Goal: Complete application form

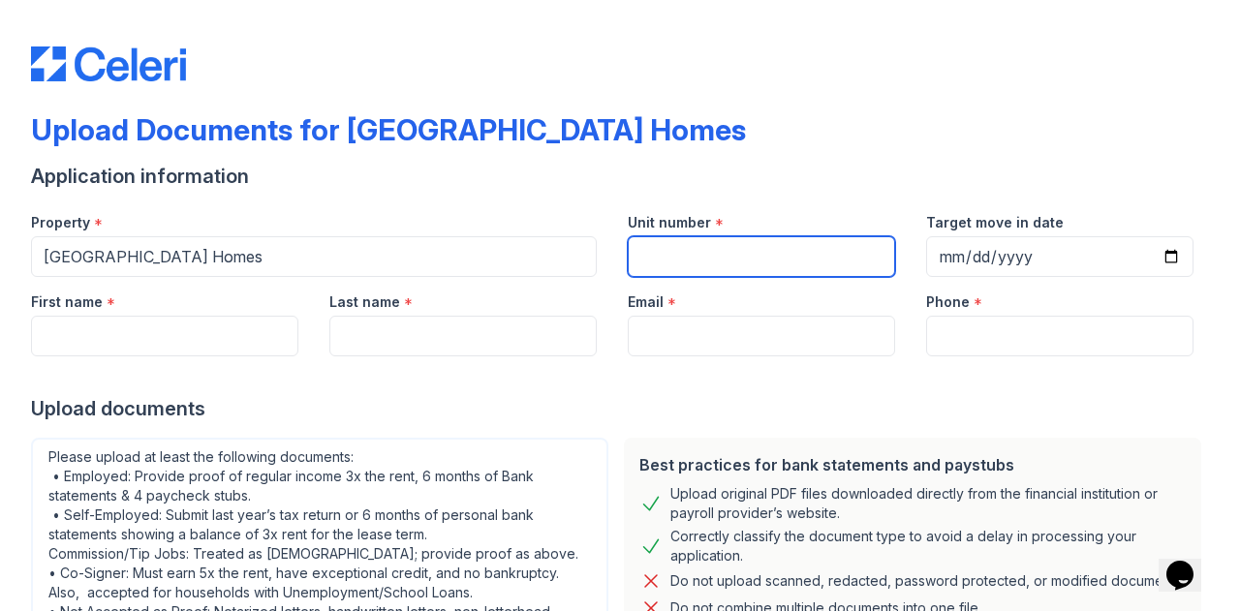
click at [745, 262] on input "Unit number" at bounding box center [761, 256] width 267 height 41
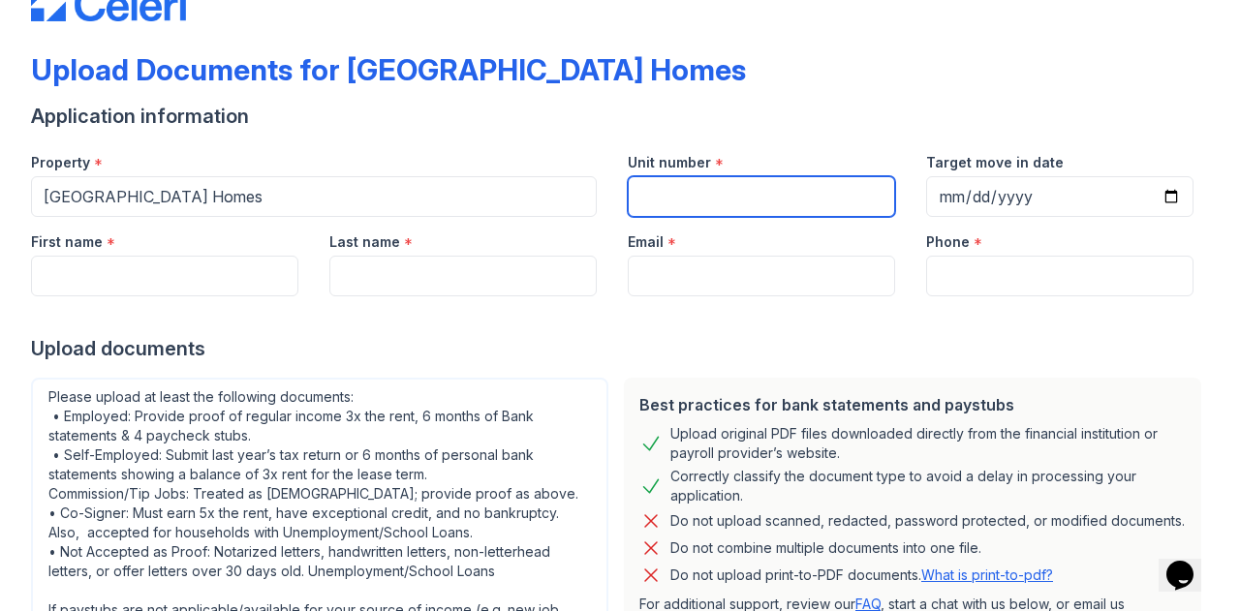
scroll to position [48, 0]
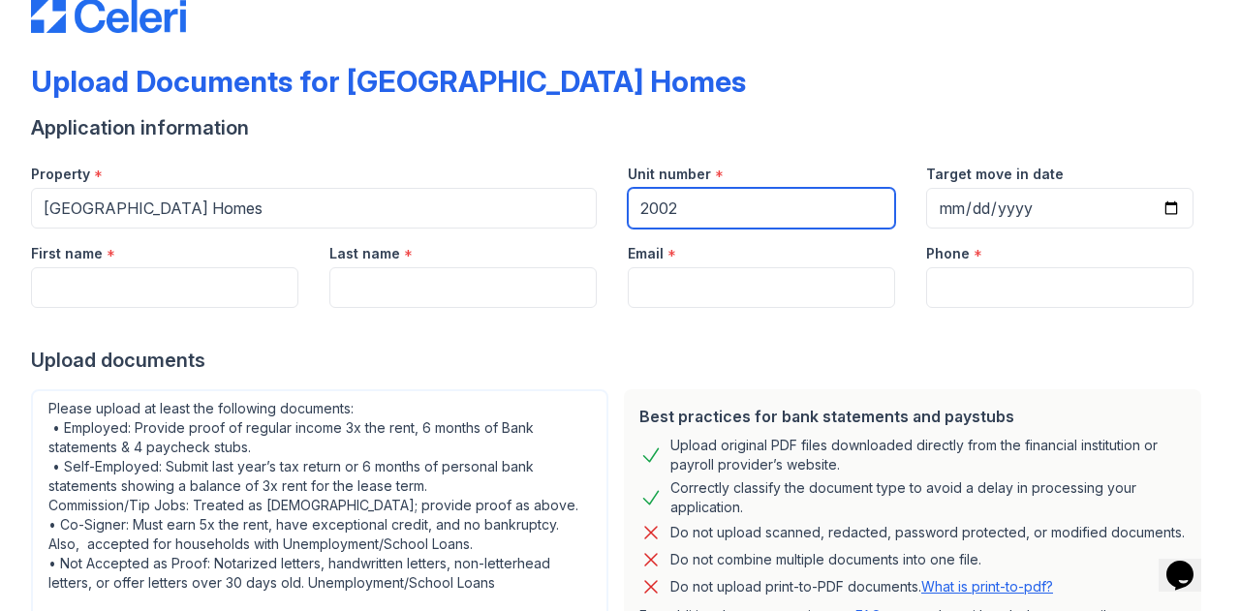
type input "2002"
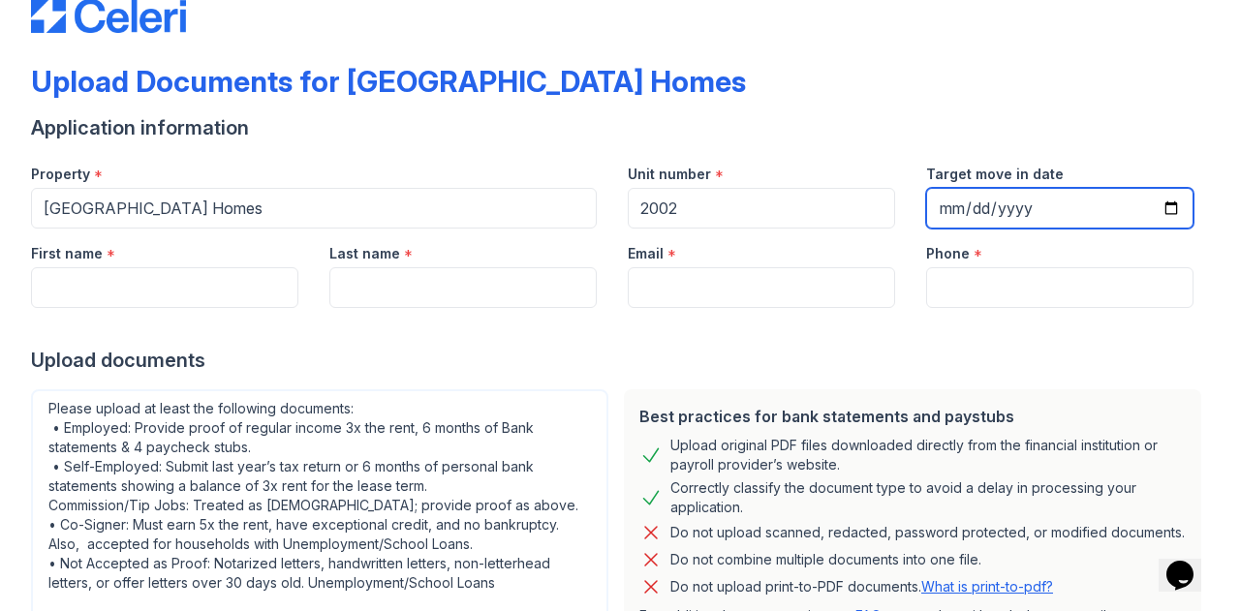
click at [1152, 206] on input "Target move in date" at bounding box center [1059, 208] width 267 height 41
type input "2025-11-05"
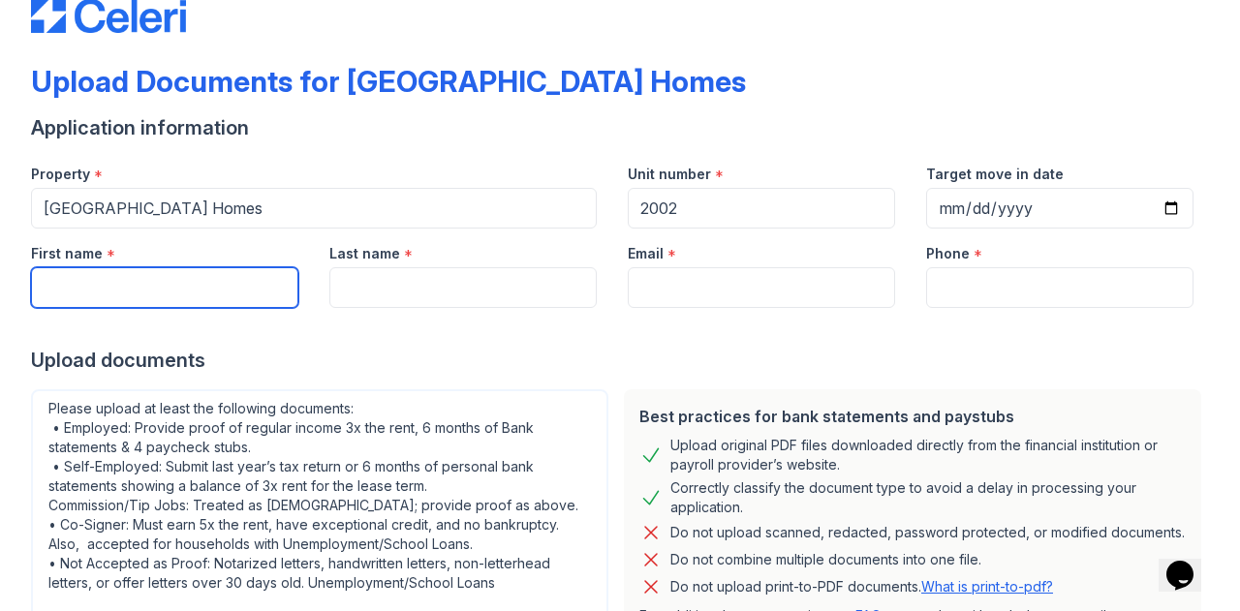
click at [235, 278] on input "First name" at bounding box center [164, 287] width 267 height 41
type input "a"
type input "ALICIA"
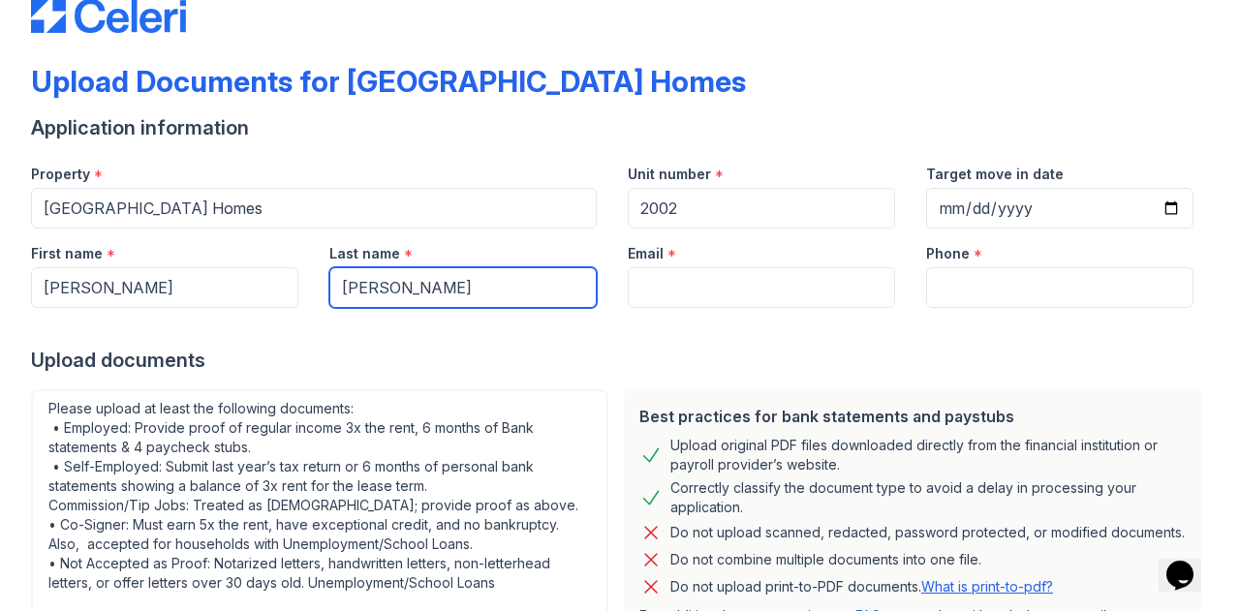
type input "SANCHEZ"
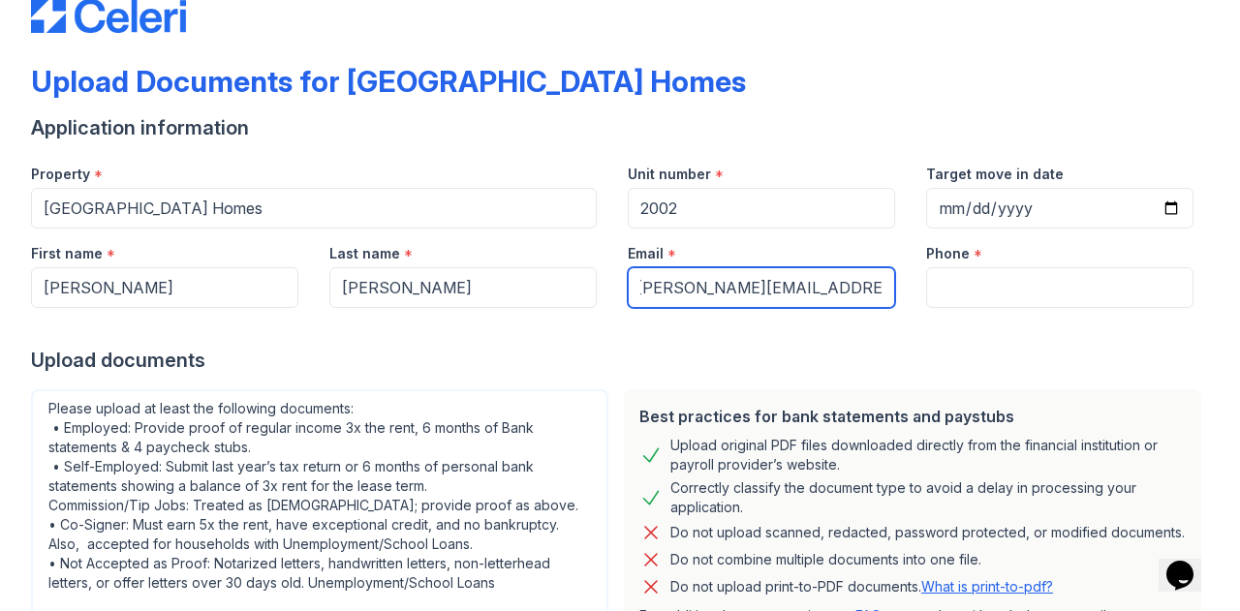
scroll to position [0, 17]
type input "SANCHEZ.ALICIA451@GMAIL.COM"
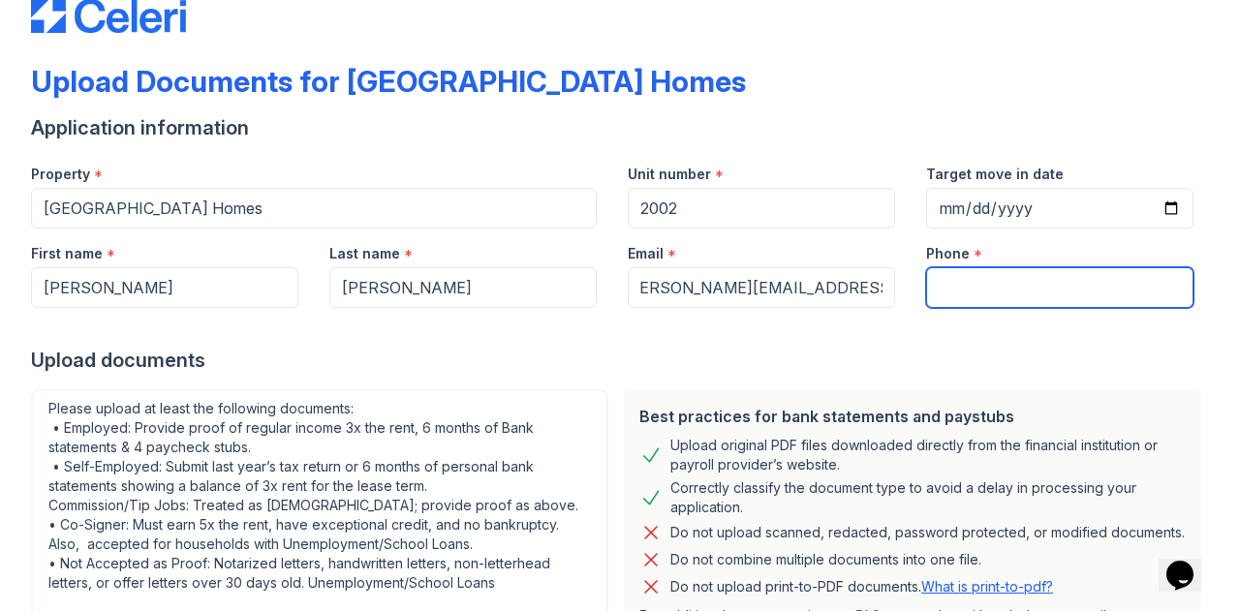
scroll to position [0, 0]
type input "2144348702"
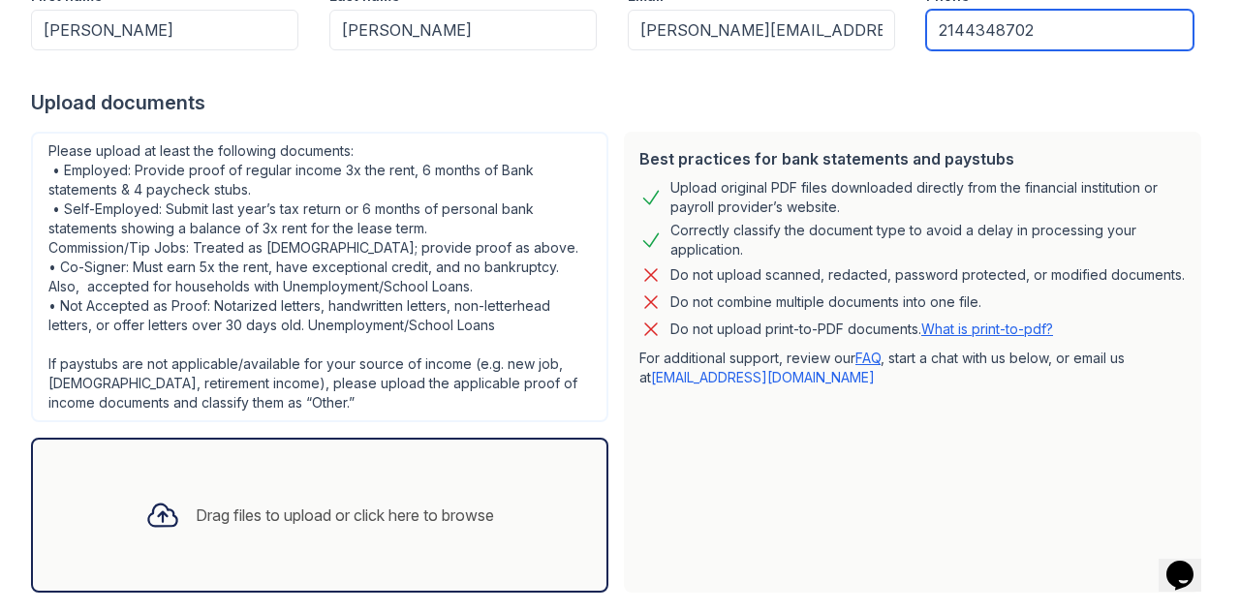
scroll to position [406, 0]
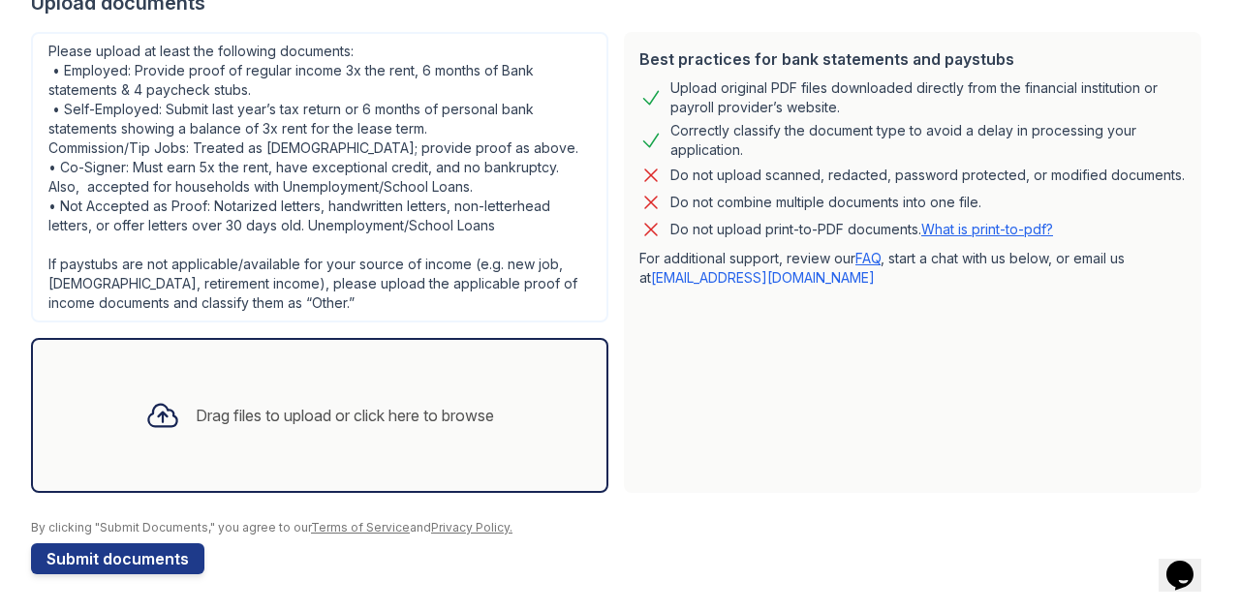
click at [163, 414] on icon at bounding box center [162, 416] width 28 height 22
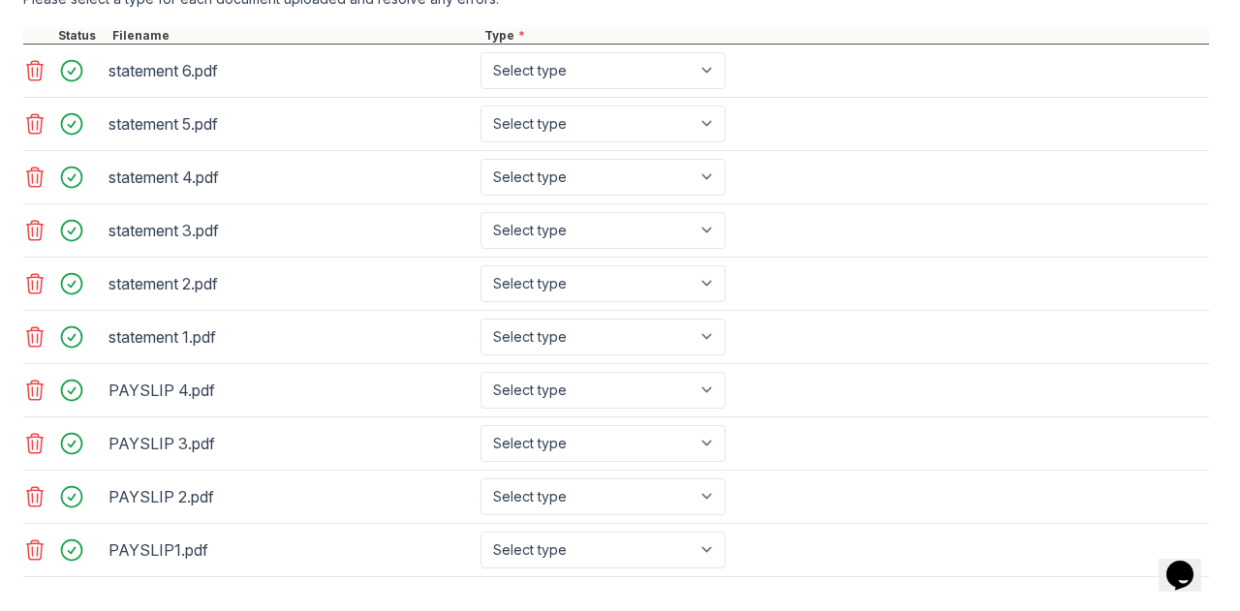
scroll to position [1058, 0]
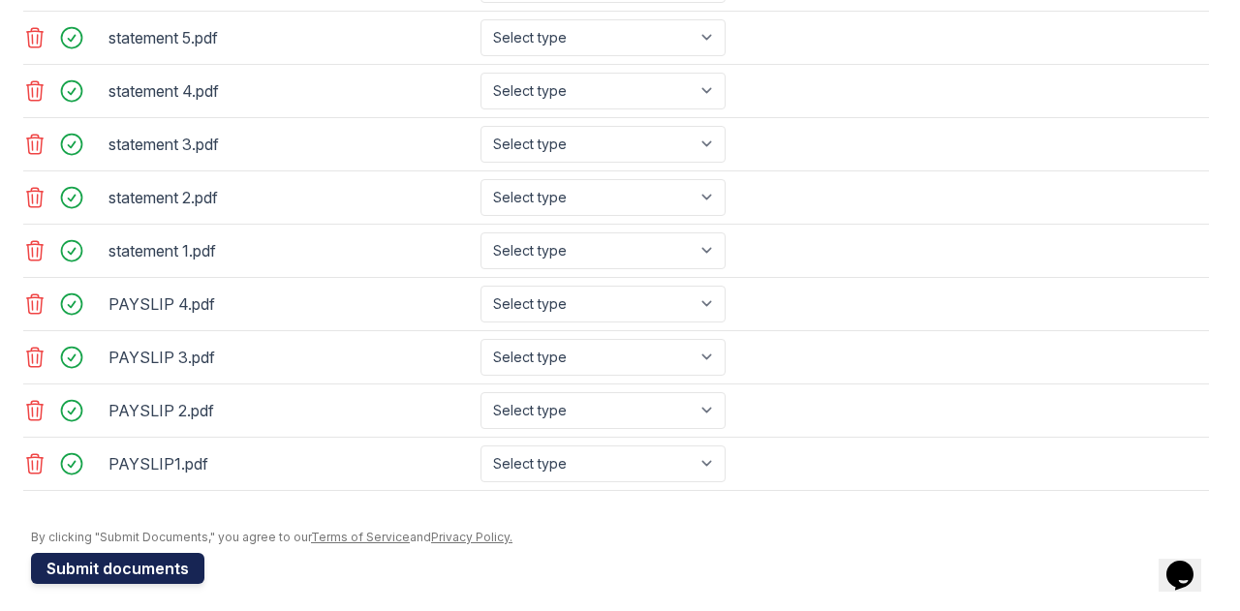
click at [145, 560] on button "Submit documents" at bounding box center [117, 568] width 173 height 31
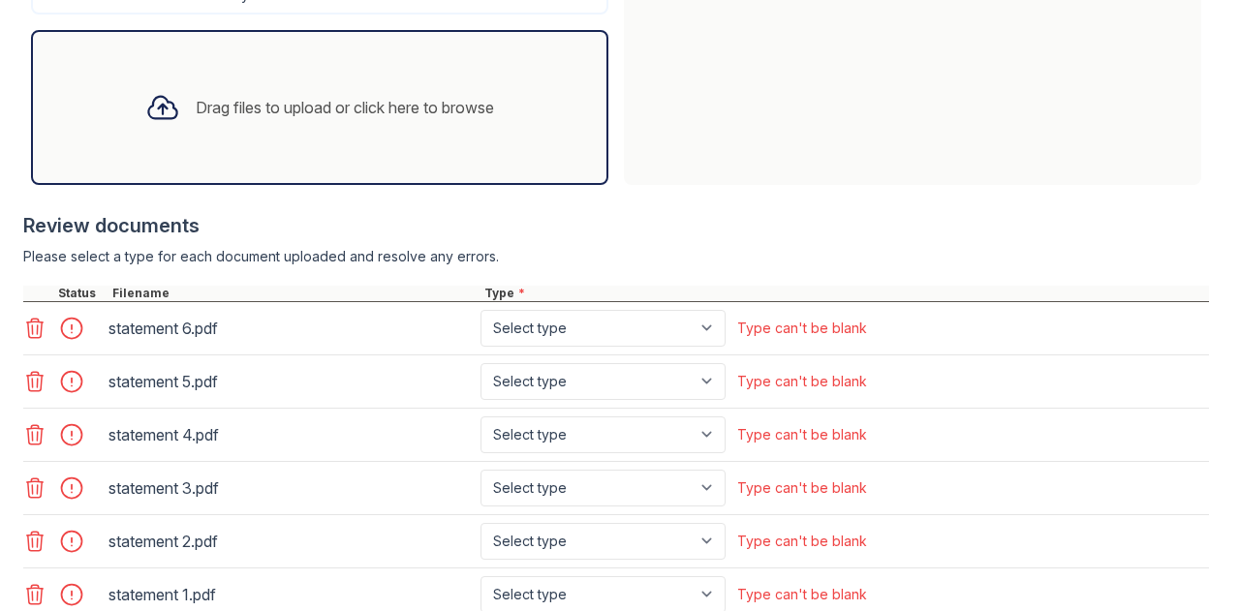
scroll to position [774, 0]
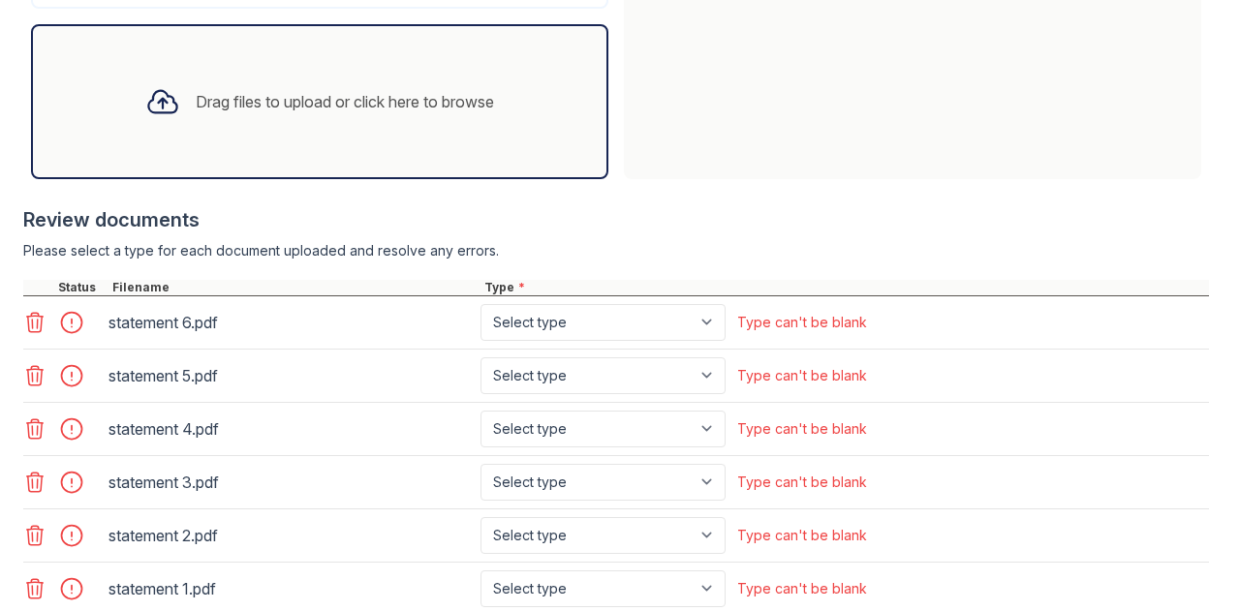
click at [612, 340] on div "statement 6.pdf Select type Paystub Bank Statement Offer Letter Tax Documents B…" at bounding box center [616, 322] width 1186 height 53
click at [687, 323] on select "Select type Paystub Bank Statement Offer Letter Tax Documents Benefit Award Let…" at bounding box center [602, 322] width 245 height 37
select select "bank_statement"
click at [480, 304] on select "Select type Paystub Bank Statement Offer Letter Tax Documents Benefit Award Let…" at bounding box center [602, 322] width 245 height 37
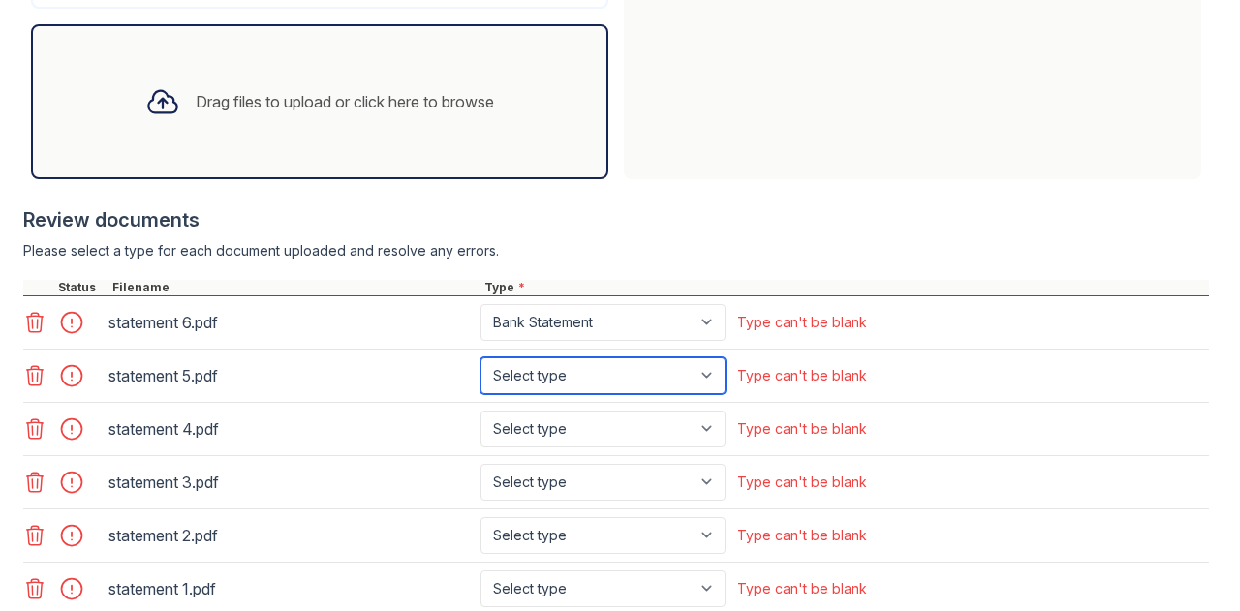
click at [679, 378] on select "Select type Paystub Bank Statement Offer Letter Tax Documents Benefit Award Let…" at bounding box center [602, 375] width 245 height 37
select select "bank_statement"
click at [480, 357] on select "Select type Paystub Bank Statement Offer Letter Tax Documents Benefit Award Let…" at bounding box center [602, 375] width 245 height 37
drag, startPoint x: 649, startPoint y: 451, endPoint x: 654, endPoint y: 423, distance: 28.5
click at [654, 423] on div "statement 6.pdf Select type Paystub Bank Statement Offer Letter Tax Documents B…" at bounding box center [616, 562] width 1186 height 533
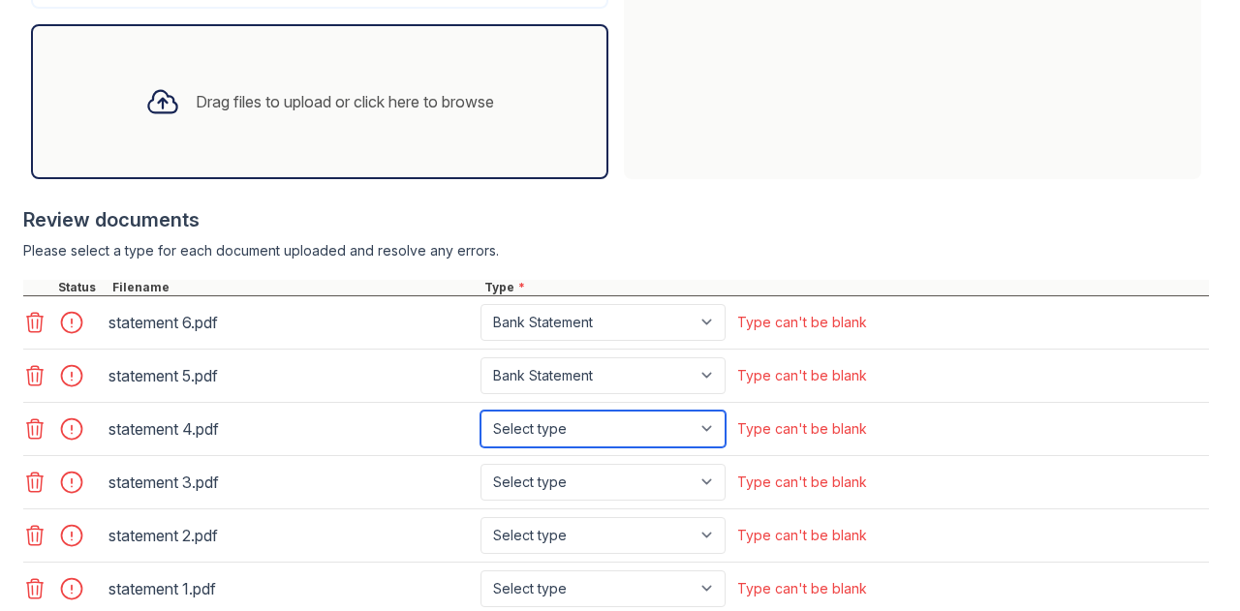
click at [654, 423] on select "Select type Paystub Bank Statement Offer Letter Tax Documents Benefit Award Let…" at bounding box center [602, 429] width 245 height 37
select select "bank_statement"
click at [480, 411] on select "Select type Paystub Bank Statement Offer Letter Tax Documents Benefit Award Let…" at bounding box center [602, 429] width 245 height 37
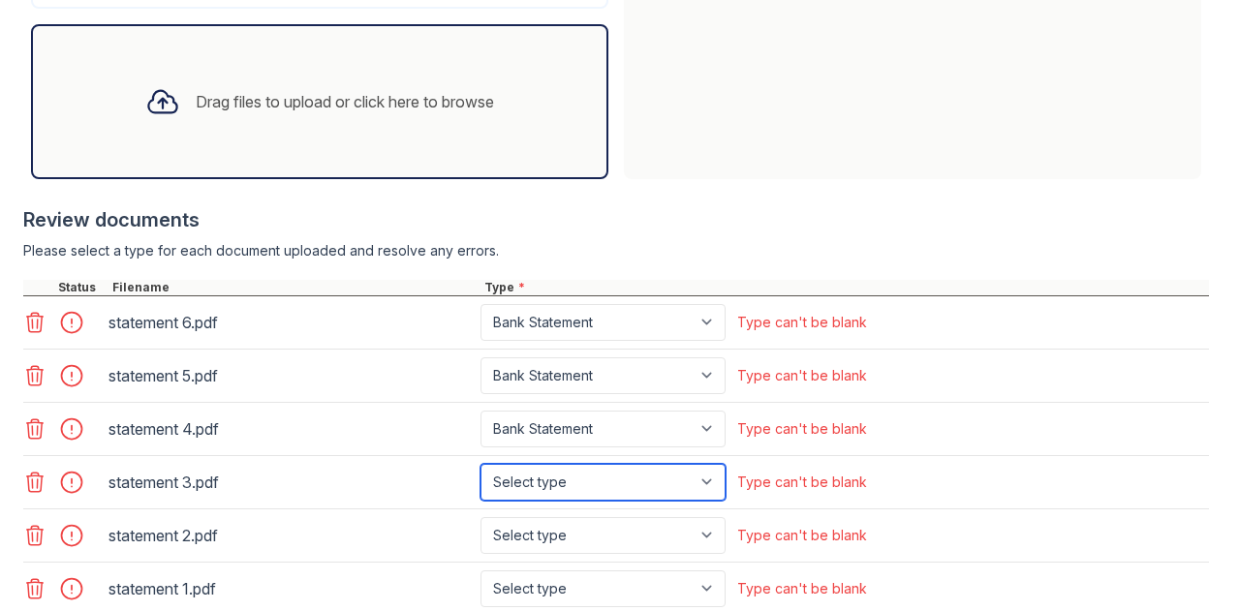
click at [589, 474] on select "Select type Paystub Bank Statement Offer Letter Tax Documents Benefit Award Let…" at bounding box center [602, 482] width 245 height 37
select select "bank_statement"
click at [480, 464] on select "Select type Paystub Bank Statement Offer Letter Tax Documents Benefit Award Let…" at bounding box center [602, 482] width 245 height 37
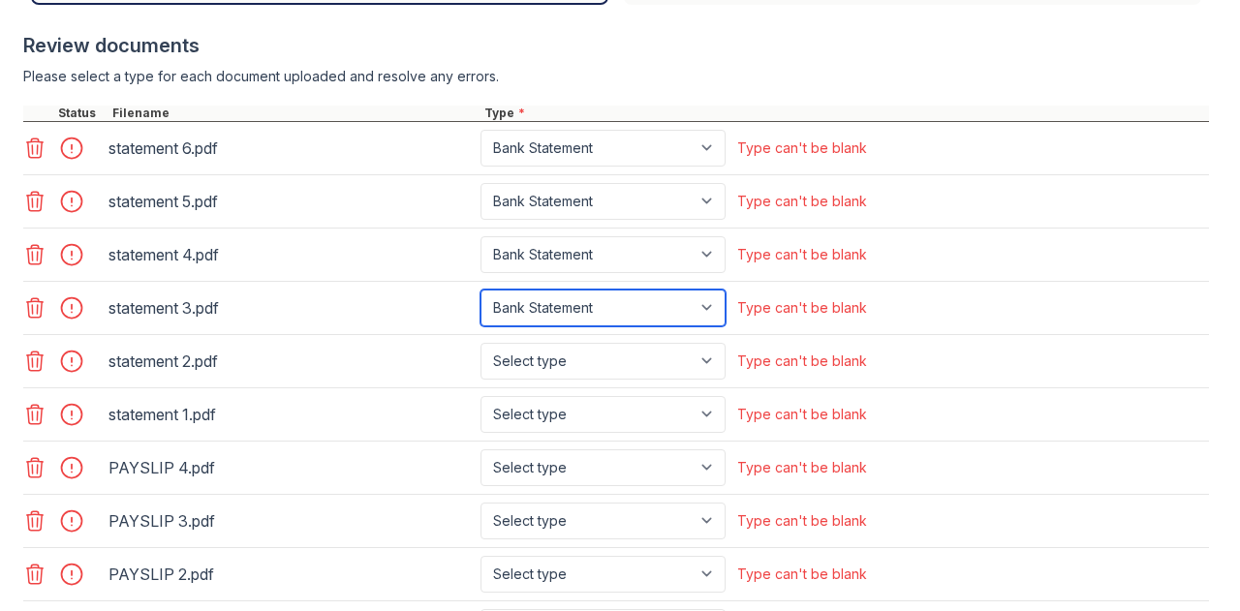
scroll to position [958, 0]
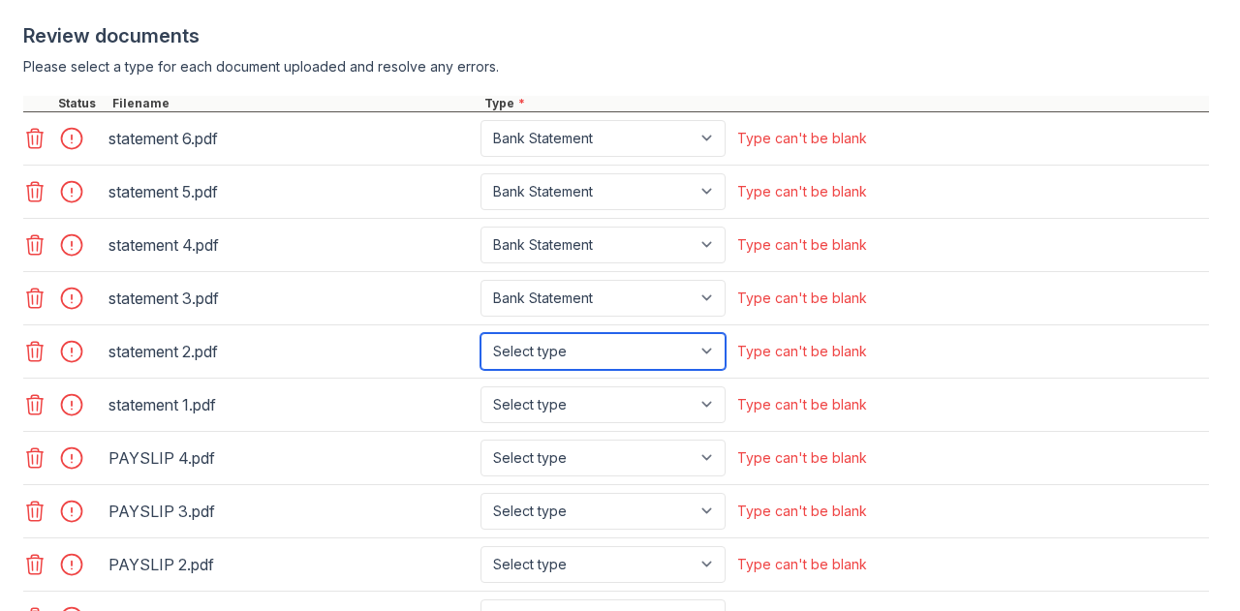
click at [612, 346] on select "Select type Paystub Bank Statement Offer Letter Tax Documents Benefit Award Let…" at bounding box center [602, 351] width 245 height 37
select select "bank_statement"
click at [480, 333] on select "Select type Paystub Bank Statement Offer Letter Tax Documents Benefit Award Let…" at bounding box center [602, 351] width 245 height 37
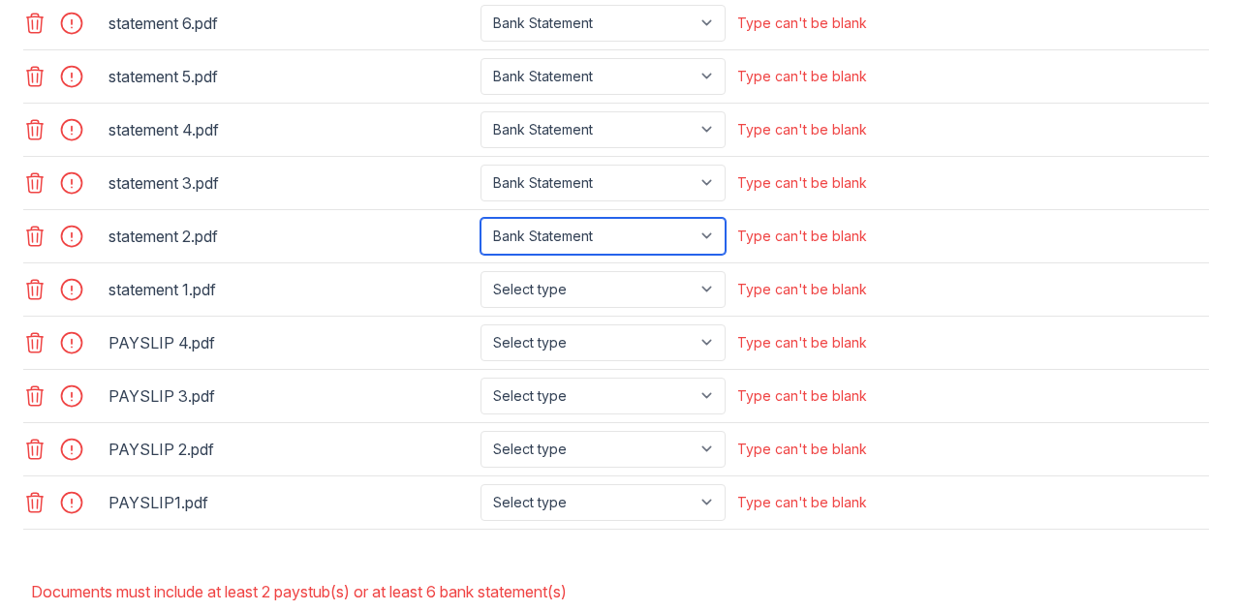
scroll to position [1074, 0]
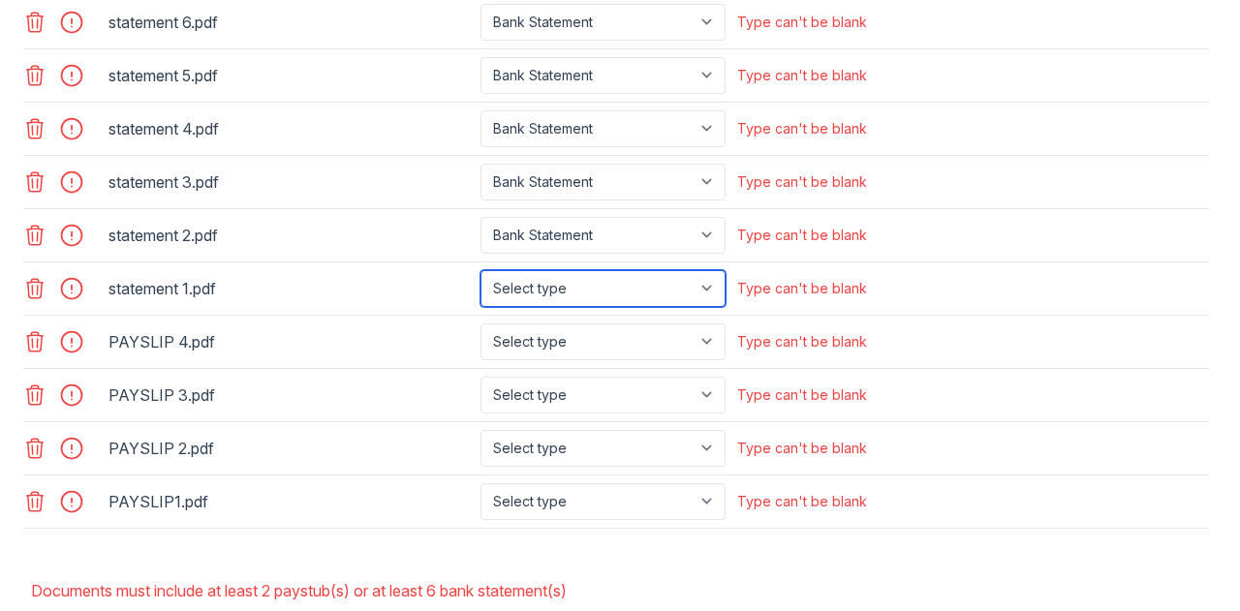
click at [608, 290] on select "Select type Paystub Bank Statement Offer Letter Tax Documents Benefit Award Let…" at bounding box center [602, 288] width 245 height 37
select select "bank_statement"
click at [480, 270] on select "Select type Paystub Bank Statement Offer Letter Tax Documents Benefit Award Let…" at bounding box center [602, 288] width 245 height 37
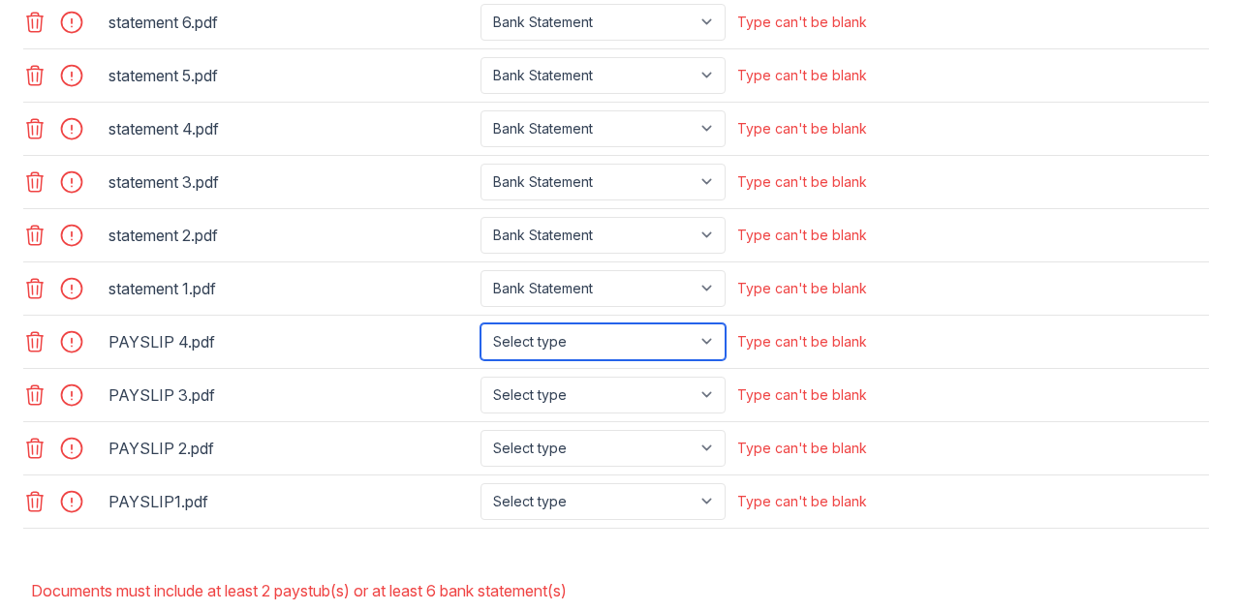
click at [598, 344] on select "Select type Paystub Bank Statement Offer Letter Tax Documents Benefit Award Let…" at bounding box center [602, 342] width 245 height 37
select select "paystub"
click at [480, 324] on select "Select type Paystub Bank Statement Offer Letter Tax Documents Benefit Award Let…" at bounding box center [602, 342] width 245 height 37
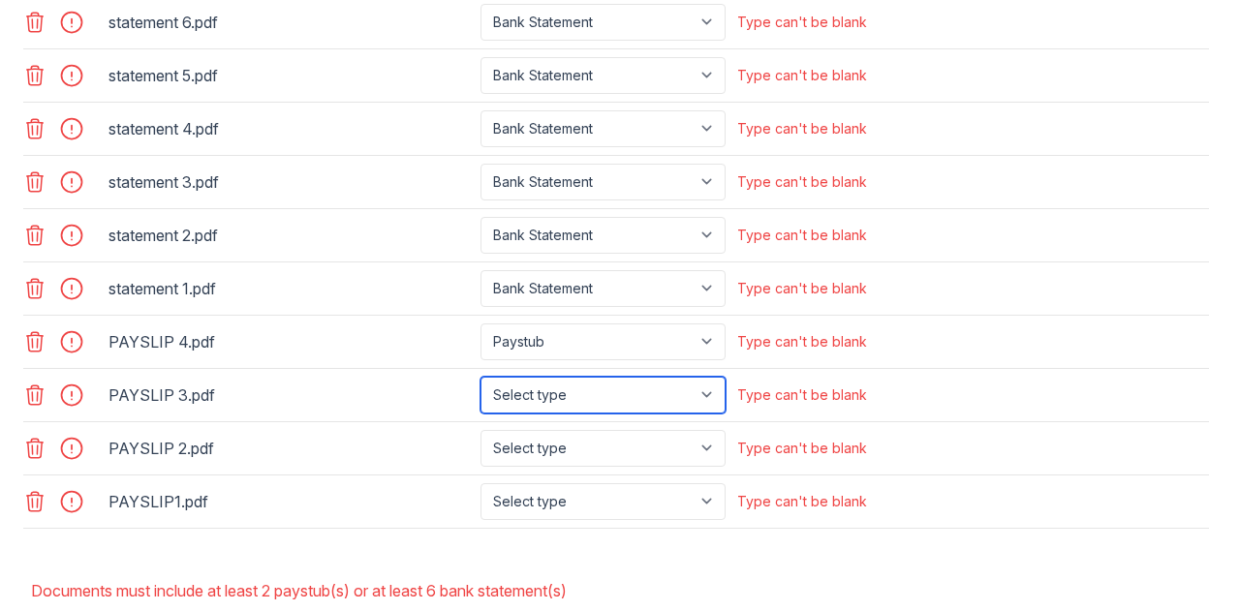
click at [600, 381] on select "Select type Paystub Bank Statement Offer Letter Tax Documents Benefit Award Let…" at bounding box center [602, 395] width 245 height 37
select select "paystub"
click at [480, 377] on select "Select type Paystub Bank Statement Offer Letter Tax Documents Benefit Award Let…" at bounding box center [602, 395] width 245 height 37
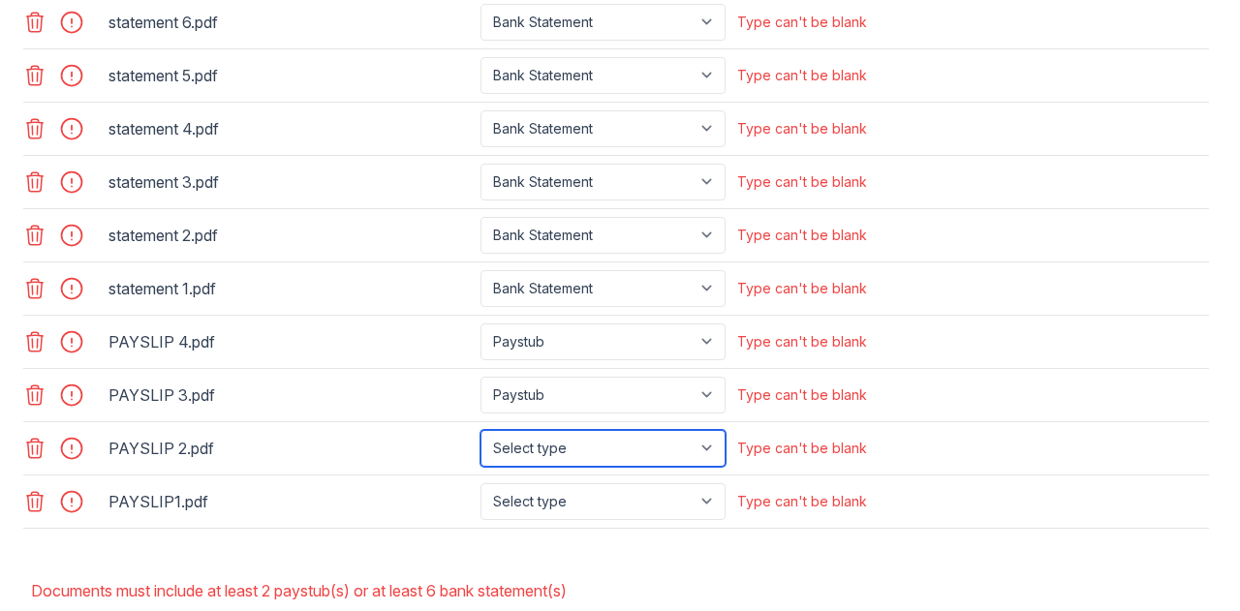
click at [590, 436] on select "Select type Paystub Bank Statement Offer Letter Tax Documents Benefit Award Let…" at bounding box center [602, 448] width 245 height 37
select select "paystub"
click at [480, 430] on select "Select type Paystub Bank Statement Offer Letter Tax Documents Benefit Award Let…" at bounding box center [602, 448] width 245 height 37
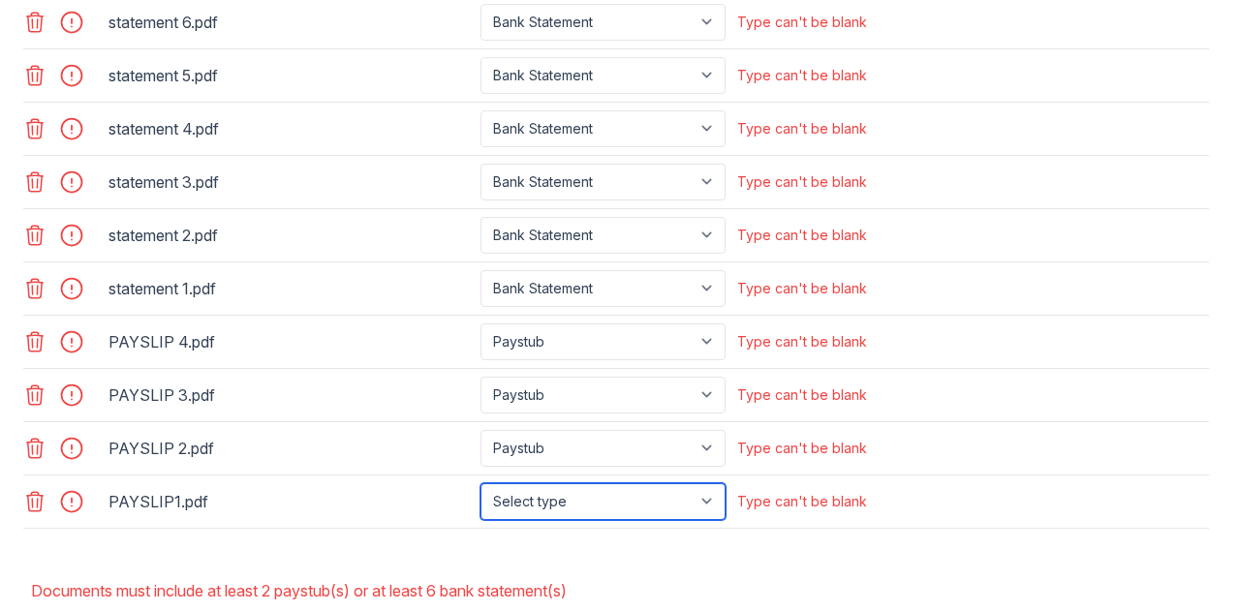
click at [568, 483] on select "Select type Paystub Bank Statement Offer Letter Tax Documents Benefit Award Let…" at bounding box center [602, 501] width 245 height 37
select select "paystub"
click at [480, 483] on select "Select type Paystub Bank Statement Offer Letter Tax Documents Benefit Award Let…" at bounding box center [602, 501] width 245 height 37
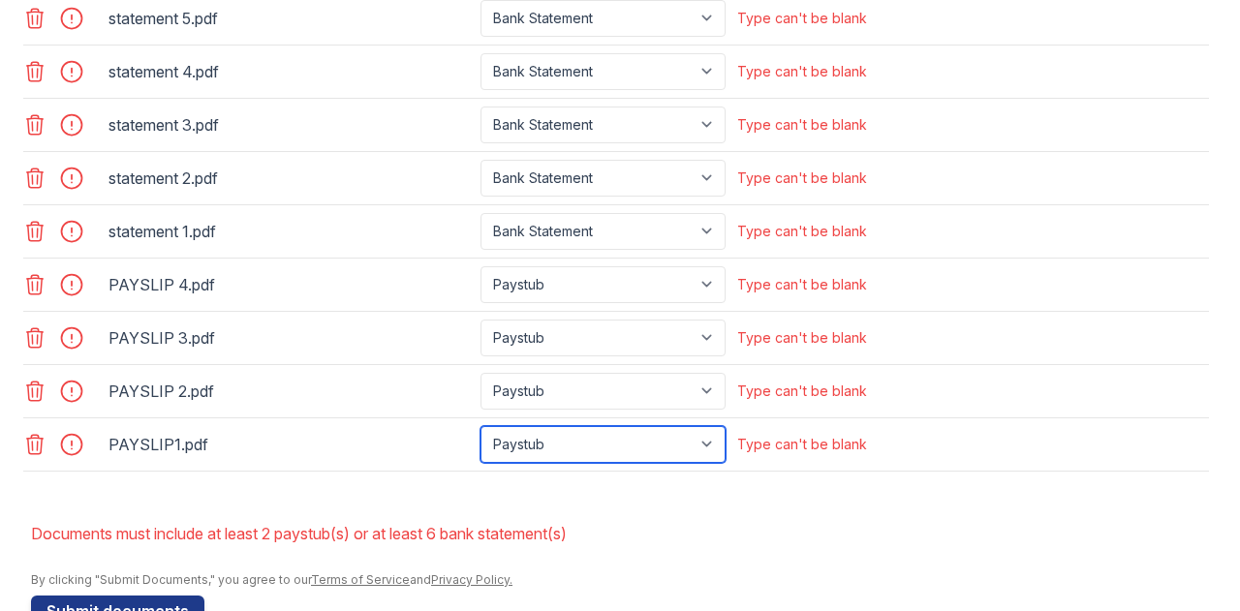
scroll to position [1174, 0]
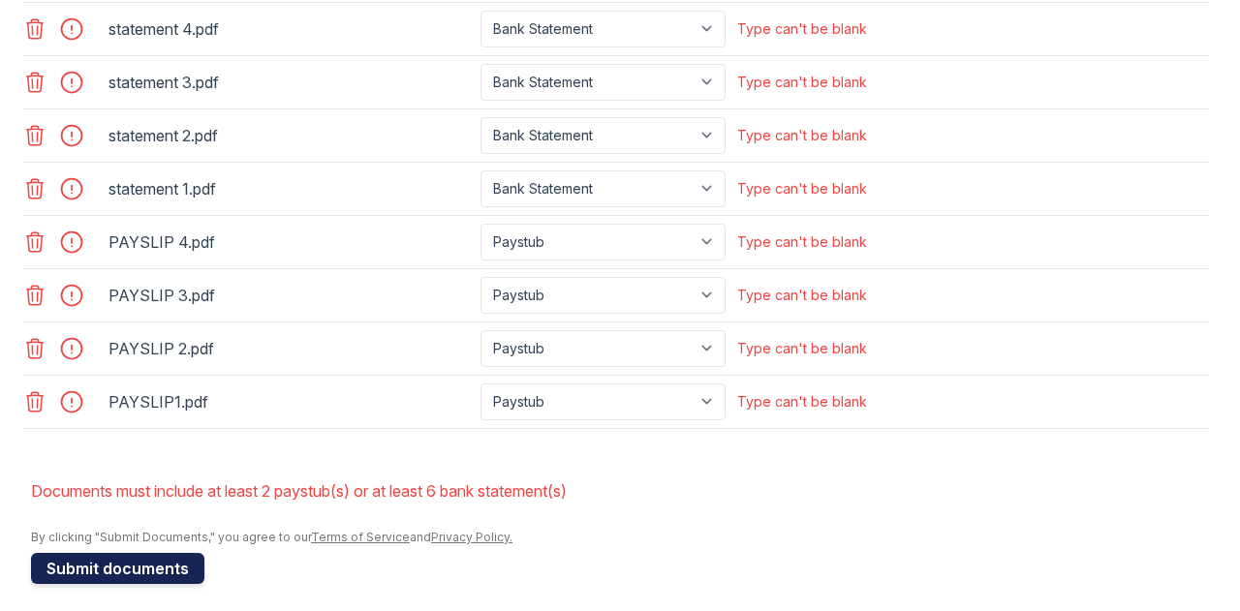
click at [165, 553] on button "Submit documents" at bounding box center [117, 568] width 173 height 31
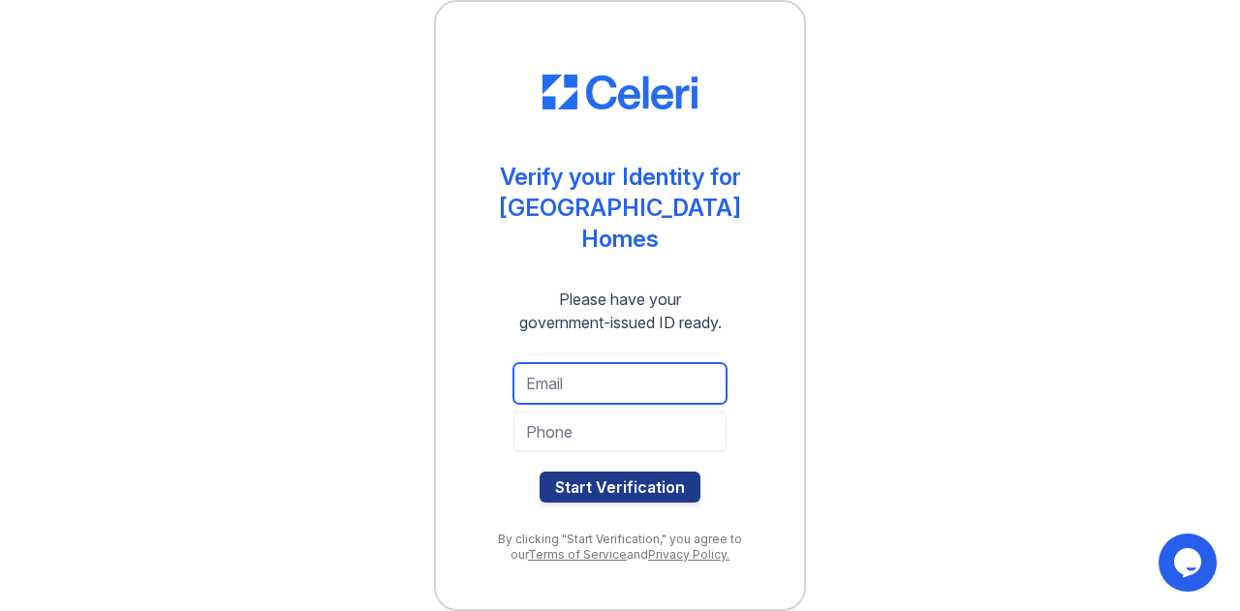
click at [563, 373] on input "email" at bounding box center [619, 383] width 213 height 41
type input "sanchez.alicia451@gmail.com"
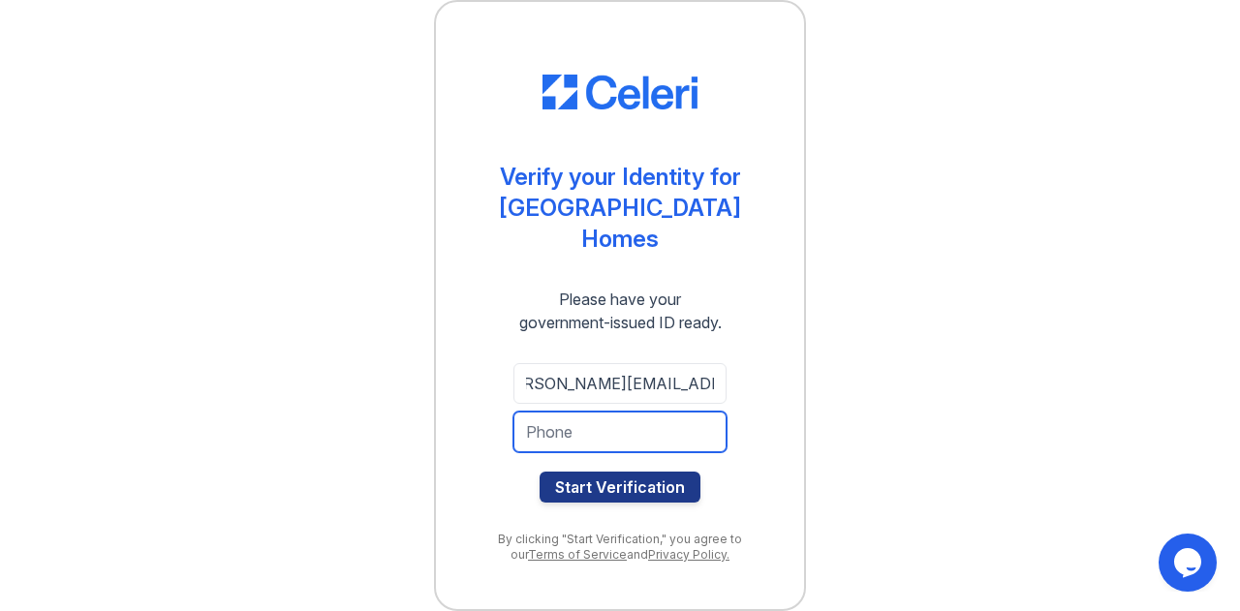
scroll to position [0, 0]
type input "2144348702"
click at [540, 472] on button "Start Verification" at bounding box center [620, 487] width 161 height 31
